Goal: Check status: Check status

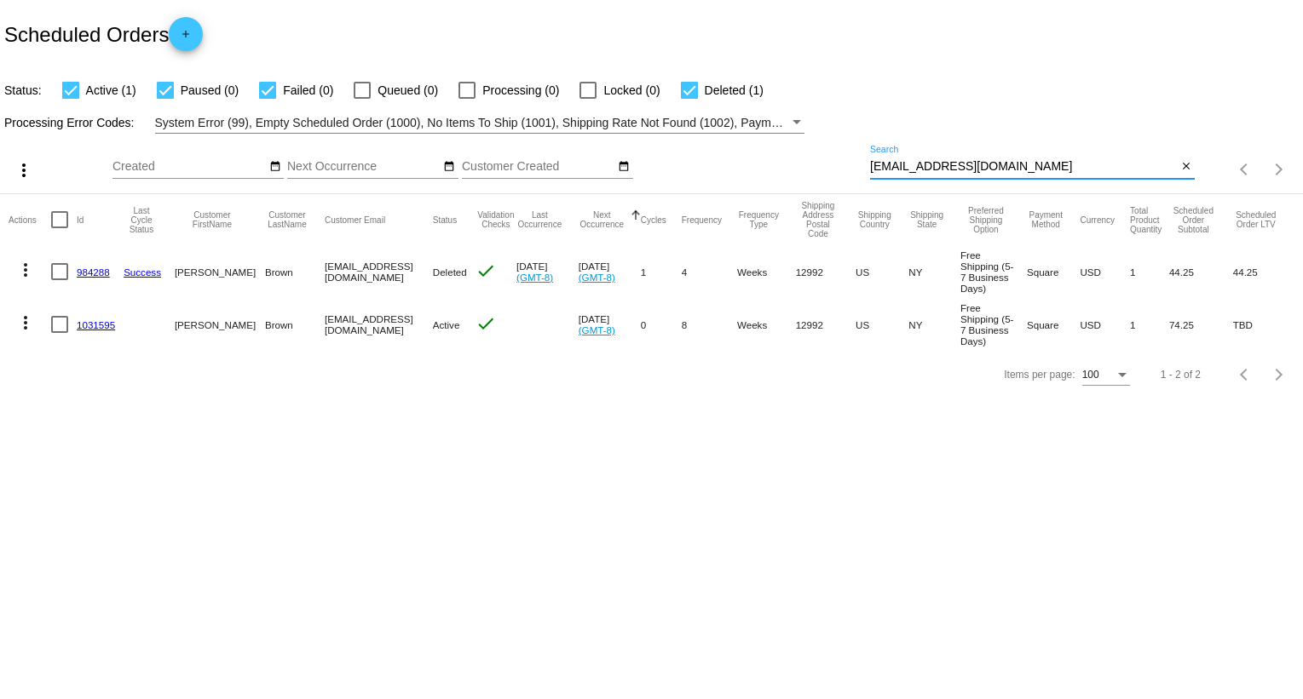
click at [956, 168] on input "[EMAIL_ADDRESS][DOMAIN_NAME]" at bounding box center [1023, 167] width 307 height 14
paste input "[EMAIL_ADDRESS]"
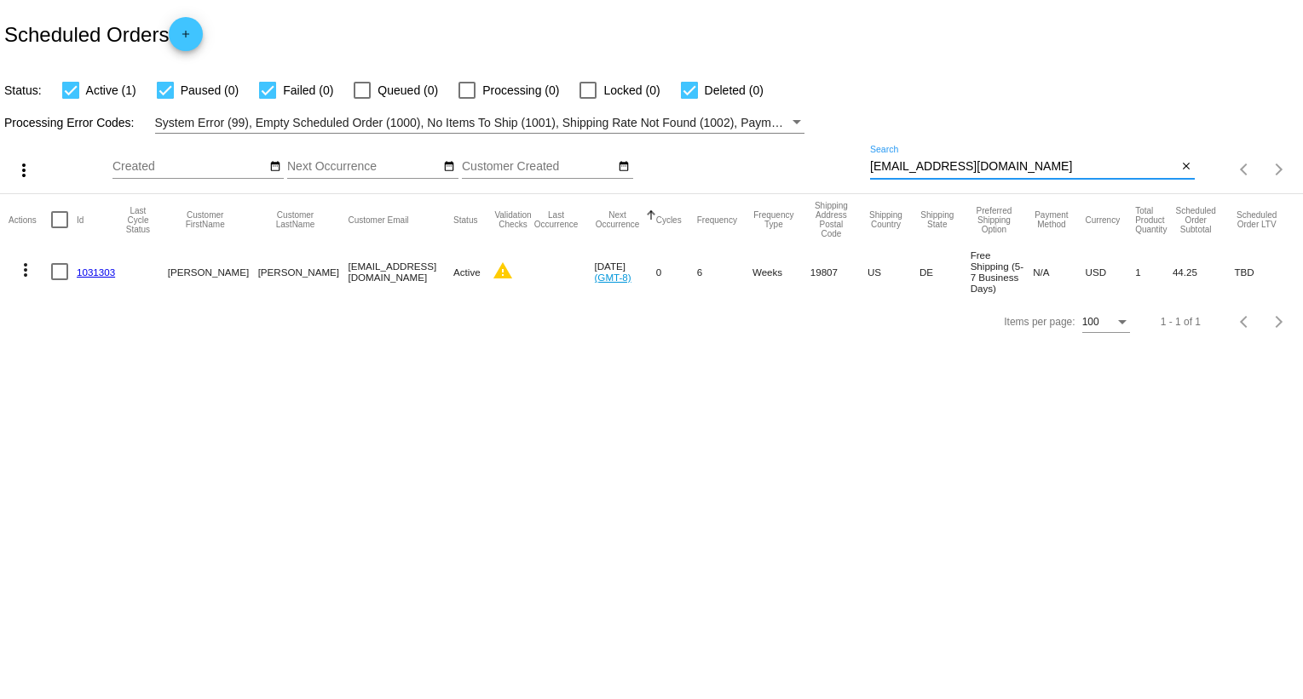
type input "[EMAIL_ADDRESS][DOMAIN_NAME]"
click at [101, 273] on link "1031303" at bounding box center [96, 272] width 38 height 11
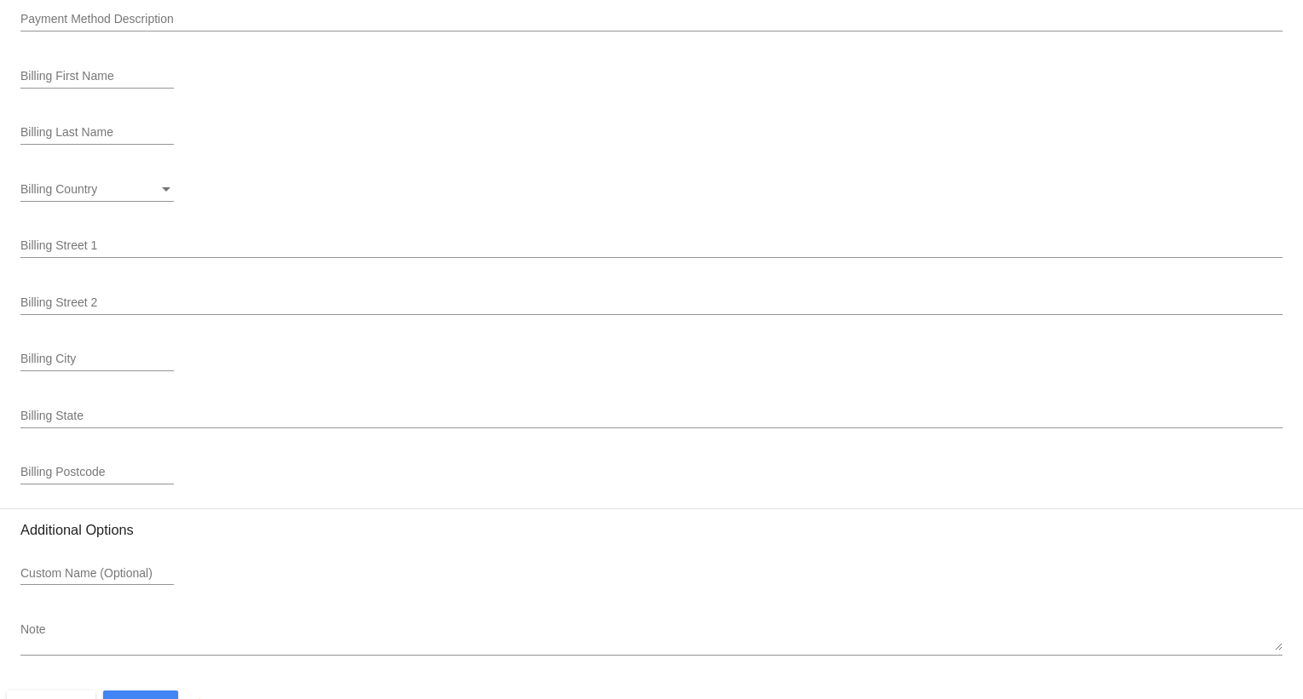
scroll to position [1904, 0]
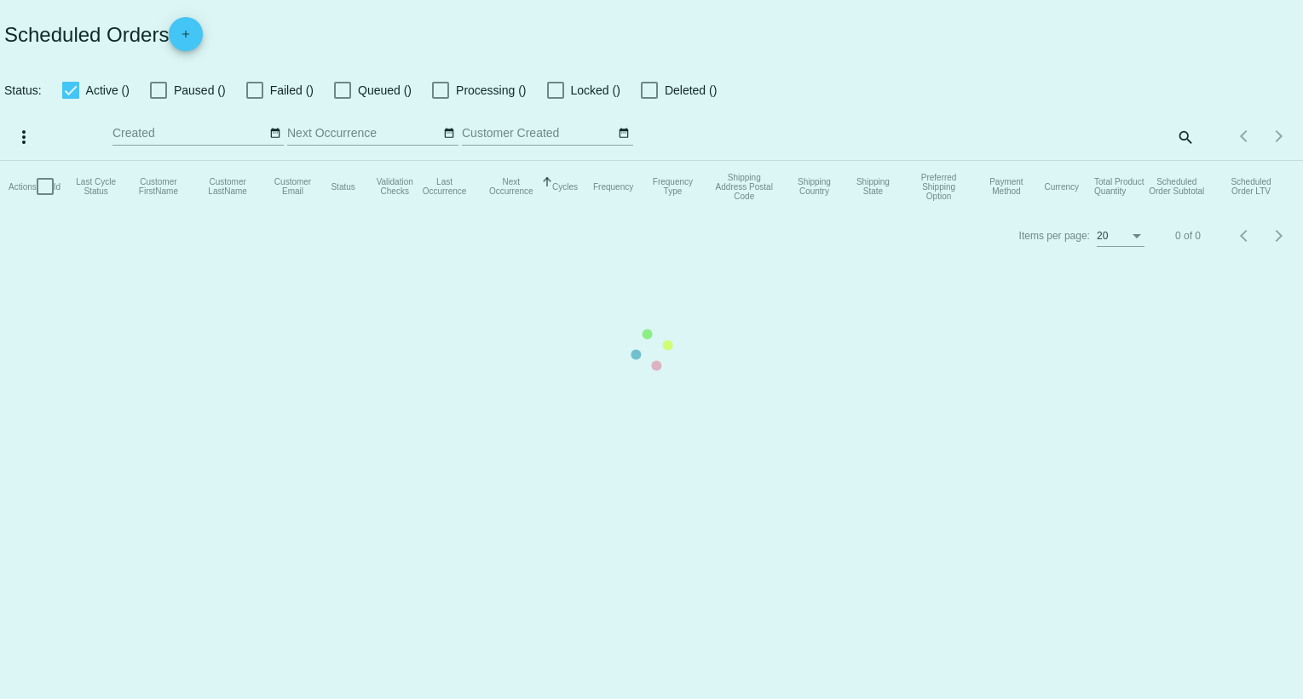
checkbox input "true"
